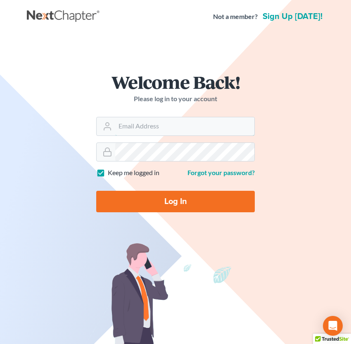
type input "[EMAIL_ADDRESS][DOMAIN_NAME]"
click at [155, 192] on input "Log In" at bounding box center [175, 201] width 159 height 21
type input "Thinking..."
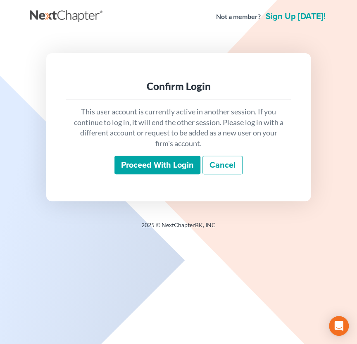
click at [140, 163] on input "Proceed with login" at bounding box center [157, 165] width 86 height 19
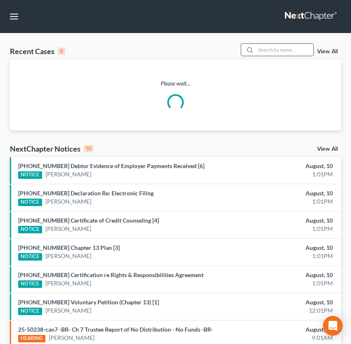
click at [271, 50] on input "search" at bounding box center [285, 50] width 58 height 12
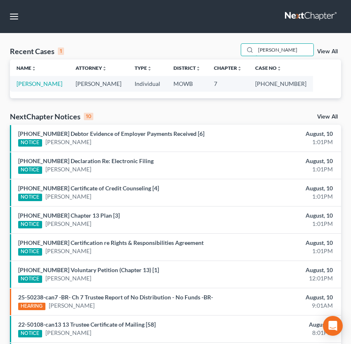
drag, startPoint x: 278, startPoint y: 53, endPoint x: 214, endPoint y: 46, distance: 65.2
click at [214, 46] on div "Recent Cases 1 [PERSON_NAME] View All" at bounding box center [175, 51] width 331 height 16
drag, startPoint x: 285, startPoint y: 48, endPoint x: 247, endPoint y: 54, distance: 38.4
click at [247, 54] on div "mcafee" at bounding box center [278, 49] width 74 height 13
type input "[PERSON_NAME]"
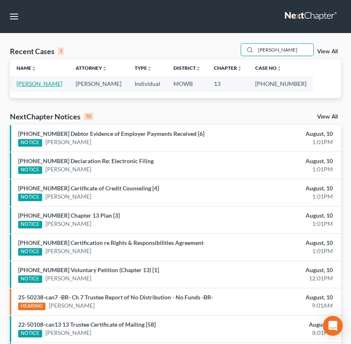
click at [41, 83] on link "[PERSON_NAME]" at bounding box center [40, 83] width 46 height 7
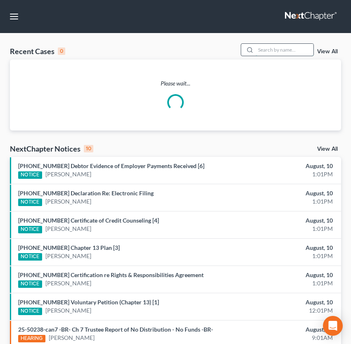
click at [260, 51] on input "search" at bounding box center [285, 50] width 58 height 12
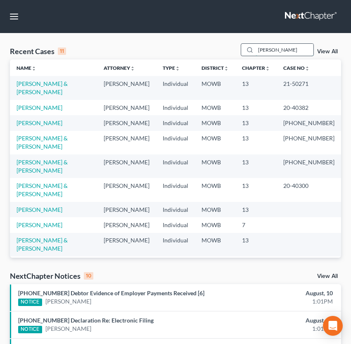
drag, startPoint x: 270, startPoint y: 50, endPoint x: 256, endPoint y: 50, distance: 14.0
click at [256, 50] on input "[PERSON_NAME]" at bounding box center [285, 50] width 58 height 12
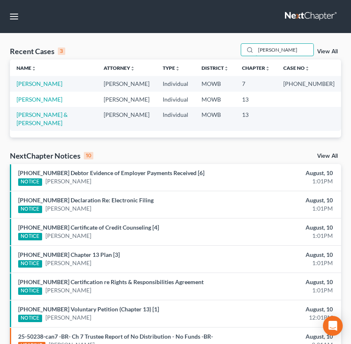
drag, startPoint x: 238, startPoint y: 48, endPoint x: 194, endPoint y: 41, distance: 44.7
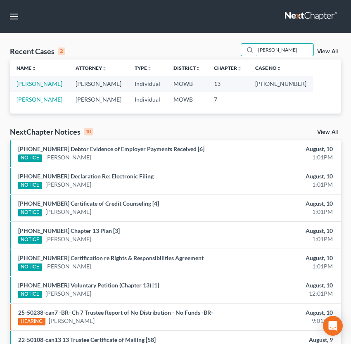
drag, startPoint x: 269, startPoint y: 49, endPoint x: 210, endPoint y: 50, distance: 59.1
click at [210, 50] on div "Recent Cases 2 [PERSON_NAME] View All" at bounding box center [175, 51] width 331 height 16
copy div "2"
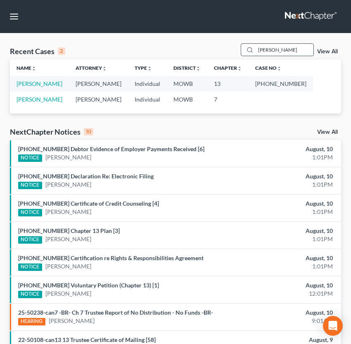
drag, startPoint x: 273, startPoint y: 52, endPoint x: 254, endPoint y: 54, distance: 18.7
click at [256, 54] on input "[PERSON_NAME]" at bounding box center [285, 50] width 58 height 12
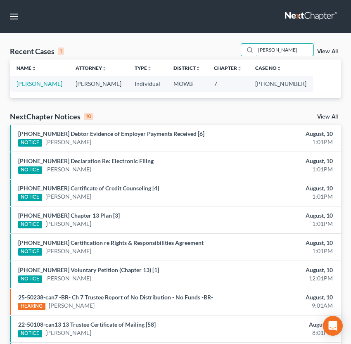
drag, startPoint x: 285, startPoint y: 50, endPoint x: 239, endPoint y: 44, distance: 45.8
click at [239, 44] on div "Recent Cases 1 [PERSON_NAME] View All" at bounding box center [175, 51] width 331 height 16
type input "v"
drag, startPoint x: 282, startPoint y: 54, endPoint x: 228, endPoint y: 52, distance: 55.0
click at [228, 52] on div "Recent Cases 1 [PERSON_NAME] View All" at bounding box center [175, 51] width 331 height 16
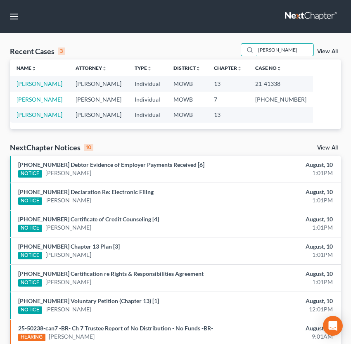
drag, startPoint x: 280, startPoint y: 51, endPoint x: 217, endPoint y: 48, distance: 62.4
click at [217, 48] on div "Recent Cases 3 [PERSON_NAME] View All" at bounding box center [175, 51] width 331 height 16
type input "[PERSON_NAME]"
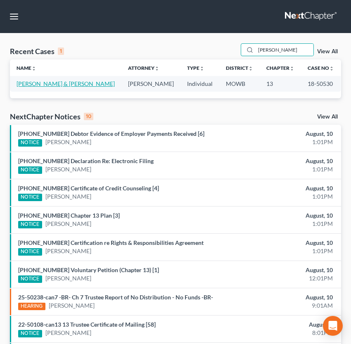
click at [54, 84] on link "[PERSON_NAME] & [PERSON_NAME]" at bounding box center [66, 83] width 98 height 7
select select "4"
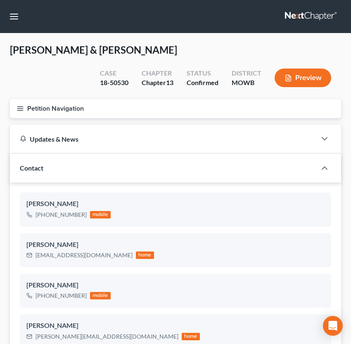
scroll to position [711, 0]
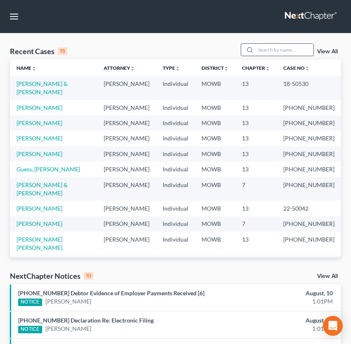
click at [258, 53] on input "search" at bounding box center [285, 50] width 58 height 12
type input "[PERSON_NAME]"
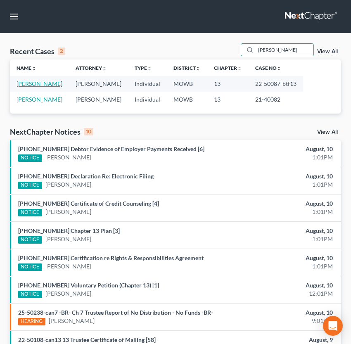
click at [48, 85] on link "[PERSON_NAME]" at bounding box center [40, 83] width 46 height 7
select select "4"
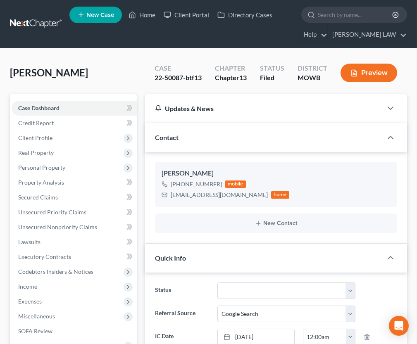
scroll to position [909, 0]
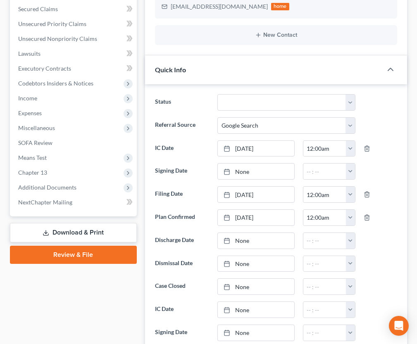
scroll to position [240, 0]
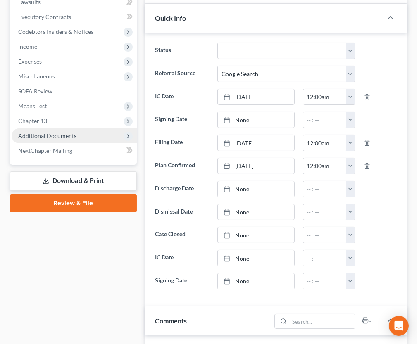
click at [56, 140] on span "Additional Documents" at bounding box center [74, 135] width 125 height 15
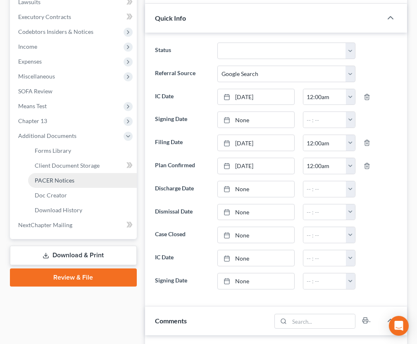
click at [63, 182] on span "PACER Notices" at bounding box center [55, 180] width 40 height 7
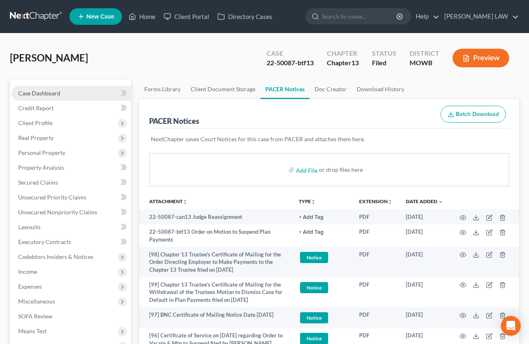
click at [69, 97] on link "Case Dashboard" at bounding box center [71, 93] width 119 height 15
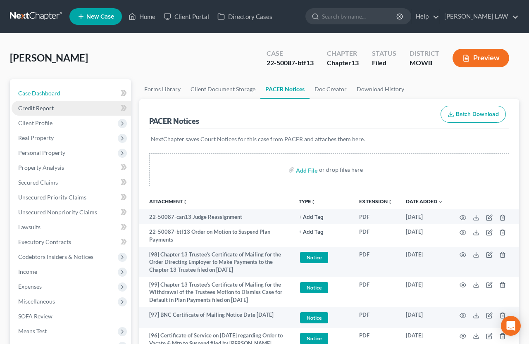
select select "4"
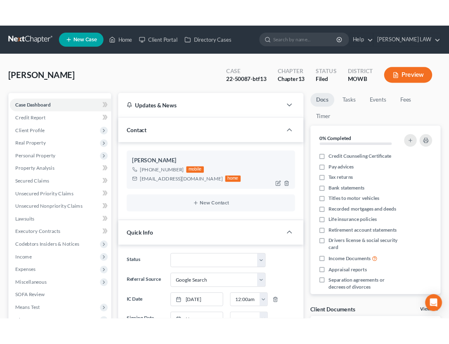
scroll to position [1008, 0]
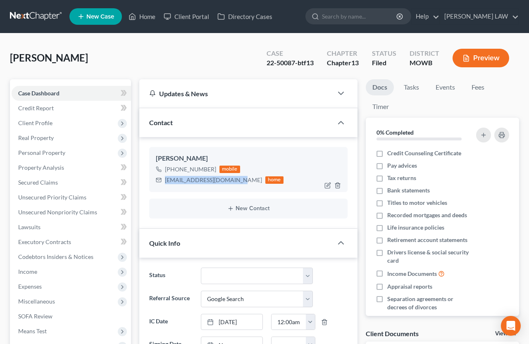
drag, startPoint x: 165, startPoint y: 179, endPoint x: 235, endPoint y: 180, distance: 70.2
click at [235, 180] on div "[EMAIL_ADDRESS][DOMAIN_NAME] home" at bounding box center [220, 180] width 128 height 11
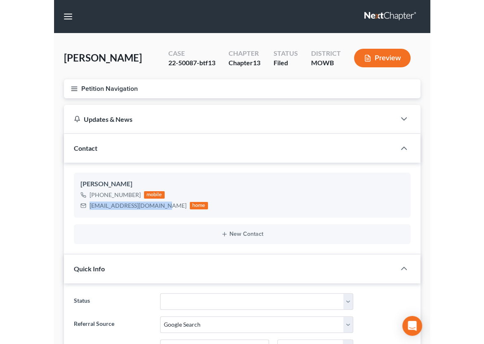
scroll to position [801, 0]
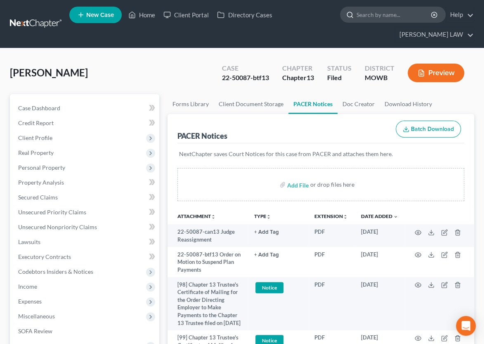
click at [356, 19] on input "search" at bounding box center [395, 14] width 76 height 15
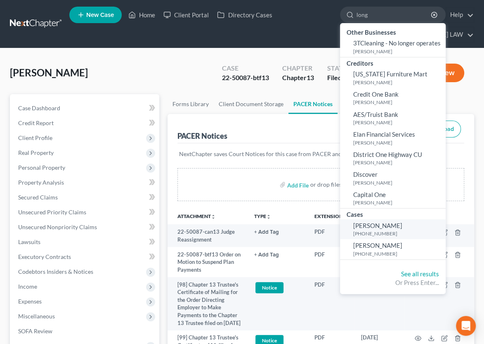
type input "long"
click at [354, 232] on small "[PHONE_NUMBER]" at bounding box center [399, 233] width 90 height 7
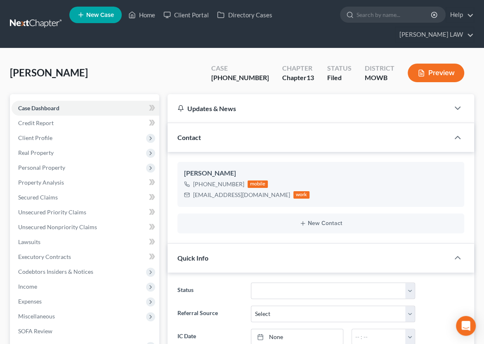
scroll to position [142, 0]
click at [329, 25] on ul "New Case Home Client Portal Directory Cases - No Result - See all results Or Pr…" at bounding box center [271, 24] width 405 height 40
click at [356, 16] on input "search" at bounding box center [395, 14] width 76 height 15
type input "long"
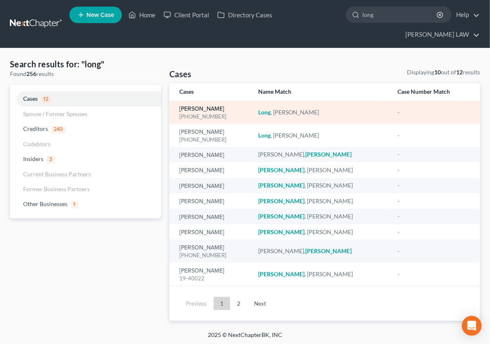
click at [196, 106] on link "[PERSON_NAME]" at bounding box center [201, 109] width 45 height 6
select select "2"
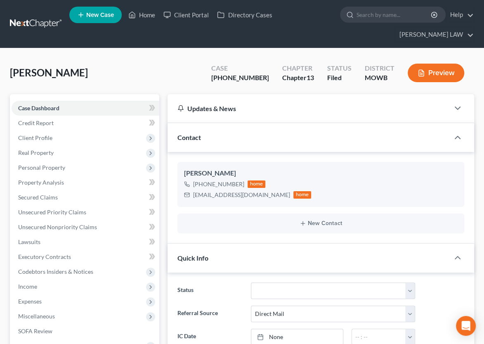
scroll to position [24, 0]
click at [356, 19] on input "search" at bounding box center [395, 14] width 76 height 15
type input "chestnut"
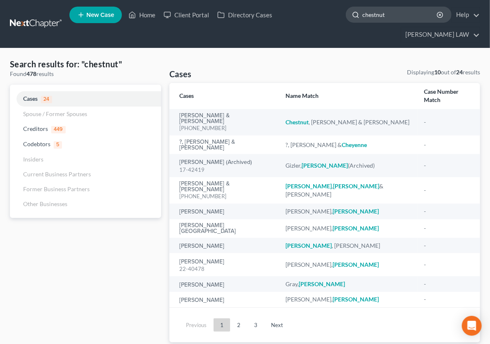
click at [356, 20] on input "chestnut" at bounding box center [400, 14] width 76 height 15
drag, startPoint x: 342, startPoint y: 19, endPoint x: 269, endPoint y: 26, distance: 73.0
click at [269, 26] on ul "New Case Home Client Portal Directory Cases chestnut - No Result - Creditors Di…" at bounding box center [274, 24] width 411 height 40
type input "[PERSON_NAME]"
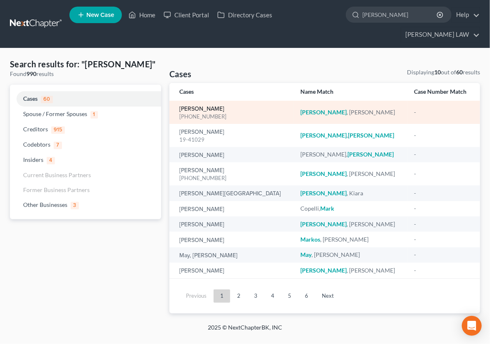
click at [188, 106] on link "[PERSON_NAME]" at bounding box center [201, 109] width 45 height 6
select select "2"
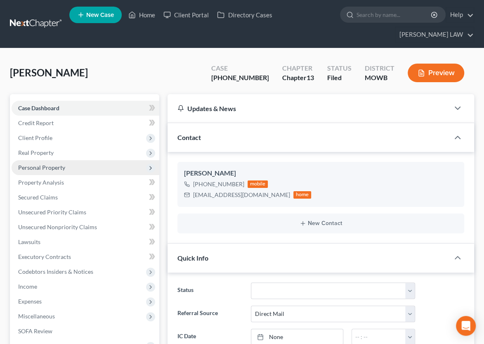
scroll to position [41, 0]
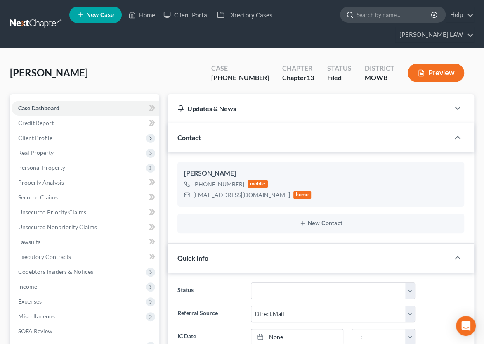
click at [356, 15] on input "search" at bounding box center [395, 14] width 76 height 15
type input "[PERSON_NAME]"
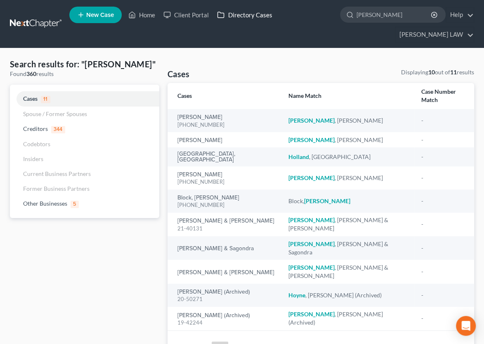
drag, startPoint x: 332, startPoint y: 12, endPoint x: 259, endPoint y: 14, distance: 73.5
click at [259, 14] on ul "New Case Home Client Portal Directory Cases [PERSON_NAME] - No Result - Credito…" at bounding box center [271, 24] width 405 height 40
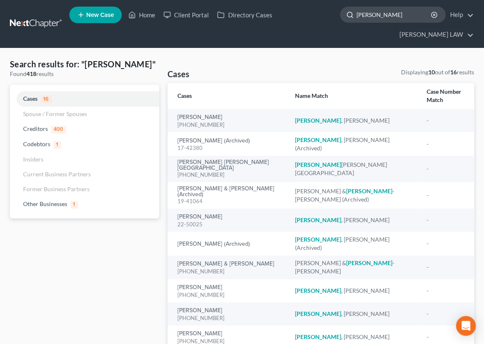
drag, startPoint x: 325, startPoint y: 12, endPoint x: 293, endPoint y: 16, distance: 32.0
click at [340, 16] on div "[PERSON_NAME]" at bounding box center [393, 15] width 106 height 16
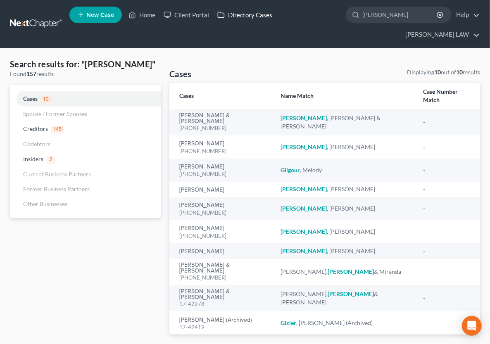
drag, startPoint x: 343, startPoint y: 13, endPoint x: 275, endPoint y: 13, distance: 68.1
click at [275, 13] on ul "New Case Home Client Portal Directory Cases [PERSON_NAME] - No Result - Credito…" at bounding box center [274, 24] width 411 height 40
type input "[PERSON_NAME]"
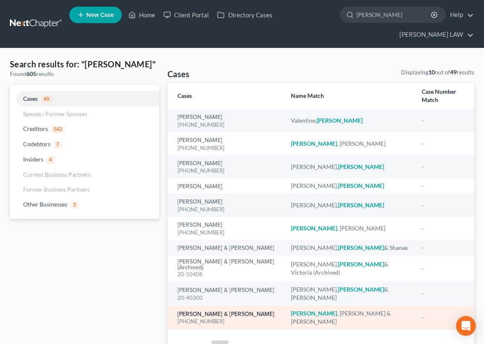
click at [221, 311] on link "[PERSON_NAME] & [PERSON_NAME]" at bounding box center [226, 314] width 97 height 6
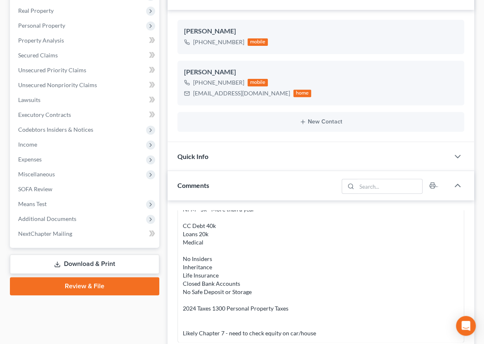
scroll to position [128, 0]
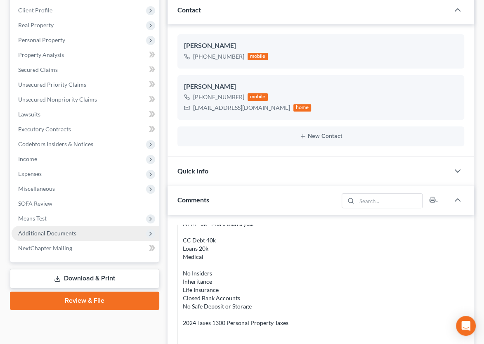
click at [32, 230] on span "Additional Documents" at bounding box center [47, 233] width 58 height 7
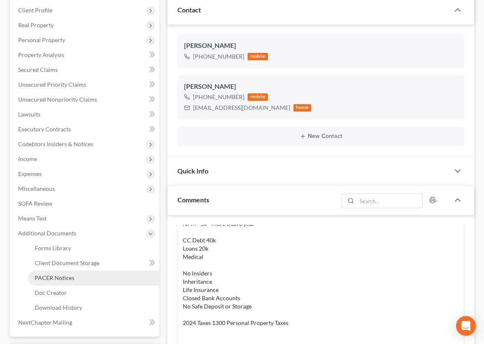
click at [50, 274] on span "PACER Notices" at bounding box center [55, 277] width 40 height 7
